Goal: Obtain resource: Download file/media

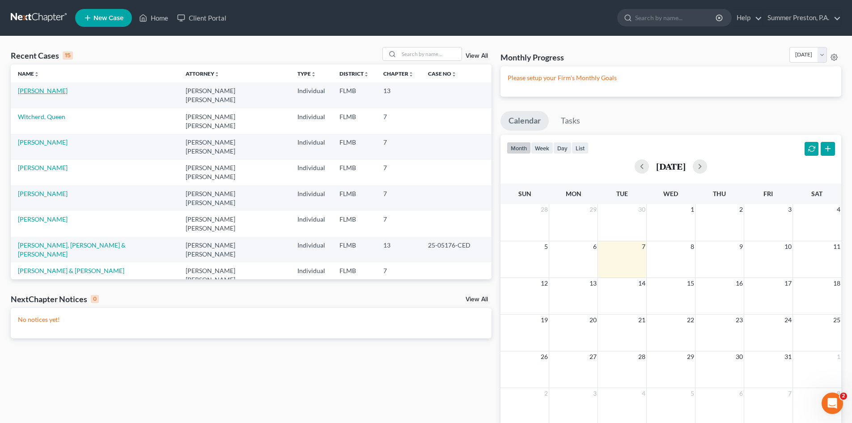
click at [49, 89] on link "[PERSON_NAME]" at bounding box center [43, 91] width 50 height 8
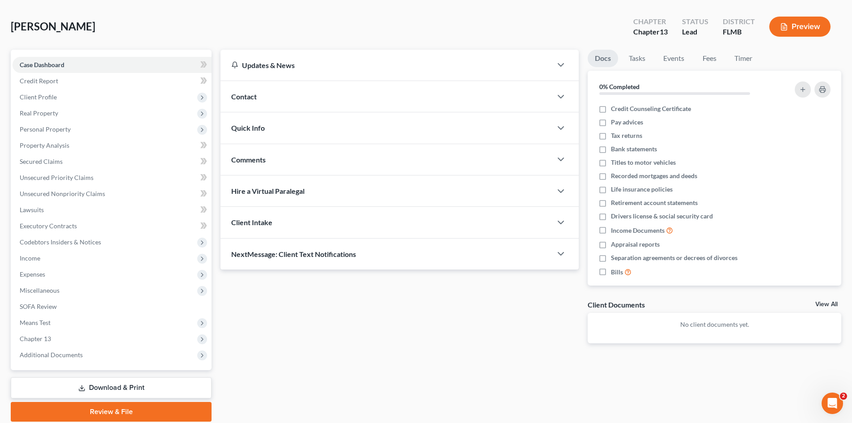
scroll to position [69, 0]
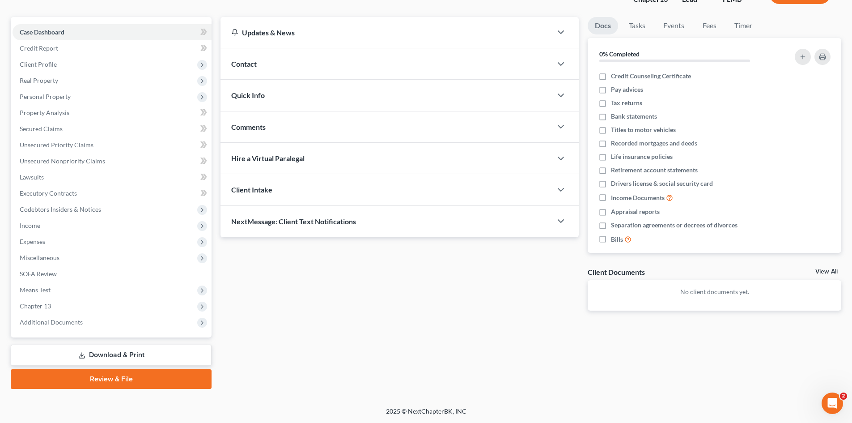
click at [102, 349] on link "Download & Print" at bounding box center [111, 354] width 201 height 21
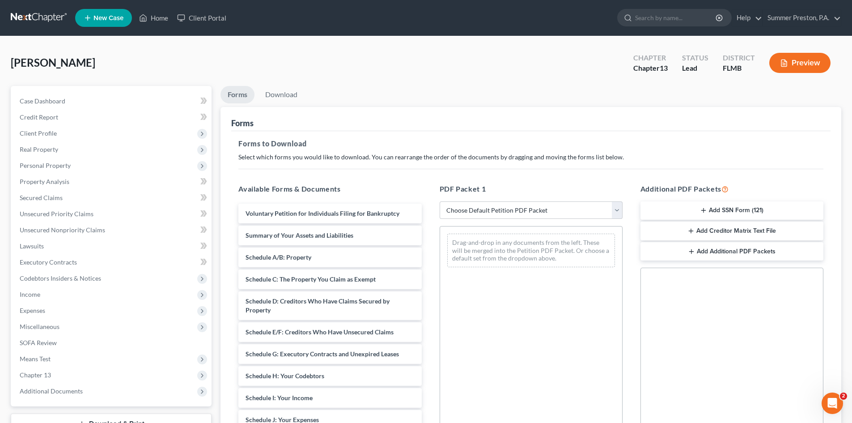
click at [722, 212] on button "Add SSN Form (121)" at bounding box center [731, 210] width 183 height 19
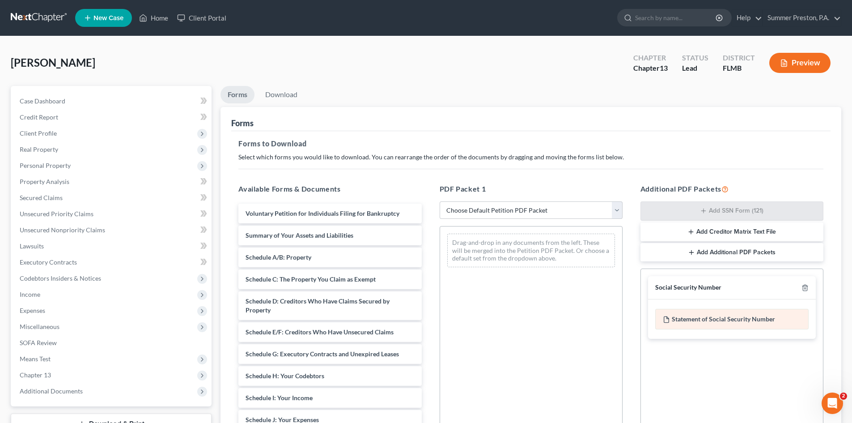
click at [735, 317] on div "Statement of Social Security Number" at bounding box center [731, 319] width 153 height 21
click at [785, 318] on div "Statement of Social Security Number" at bounding box center [731, 319] width 153 height 21
click at [284, 89] on link "Download" at bounding box center [281, 94] width 47 height 17
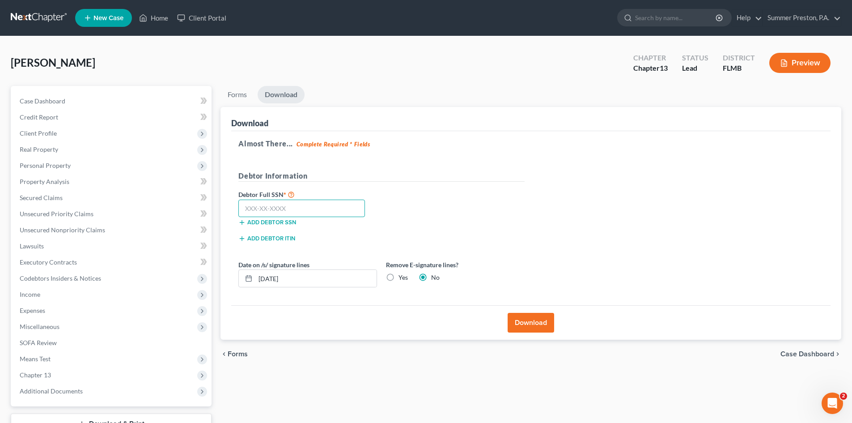
click at [309, 205] on input "text" at bounding box center [301, 208] width 127 height 18
type input "262-13-7203"
drag, startPoint x: 518, startPoint y: 323, endPoint x: 513, endPoint y: 316, distance: 8.6
click at [518, 321] on button "Download" at bounding box center [531, 323] width 47 height 20
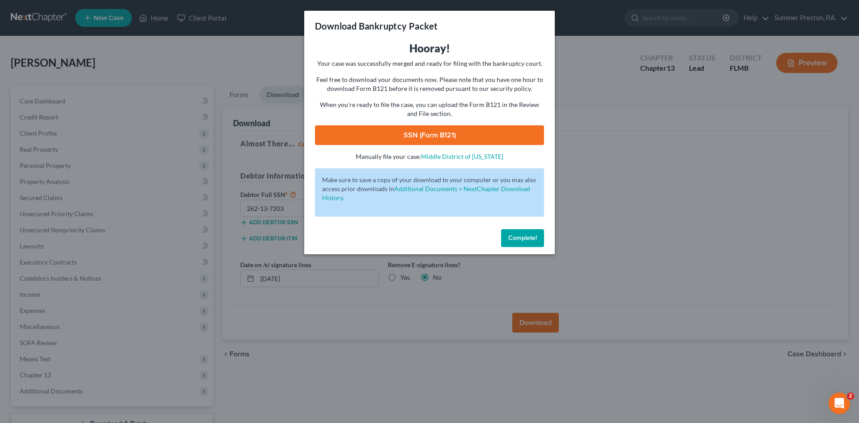
click at [456, 136] on link "SSN (Form B121)" at bounding box center [429, 135] width 229 height 20
click at [527, 235] on span "Complete!" at bounding box center [522, 238] width 29 height 8
